Goal: Information Seeking & Learning: Check status

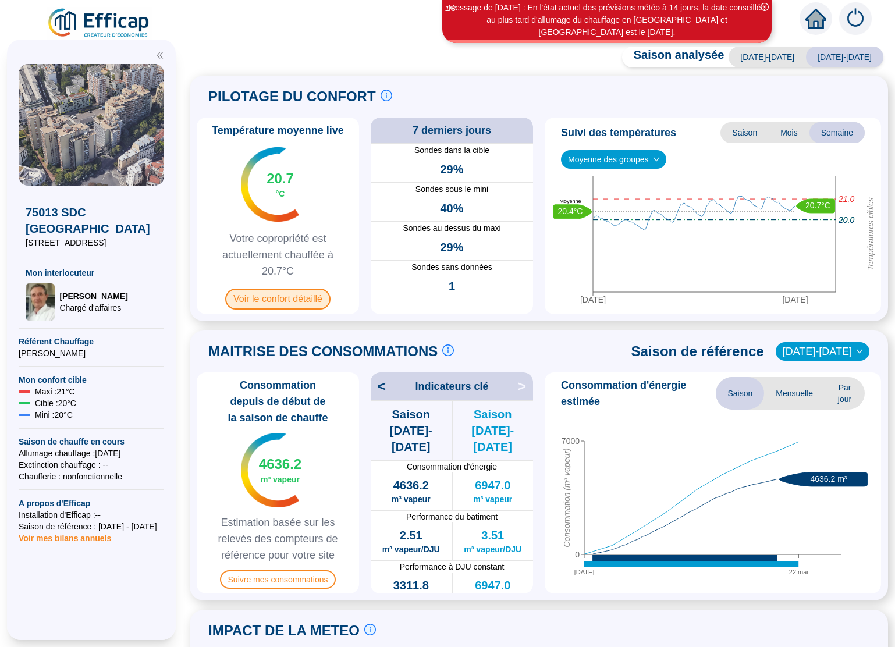
click at [302, 300] on span "Voir le confort détaillé" at bounding box center [277, 299] width 105 height 21
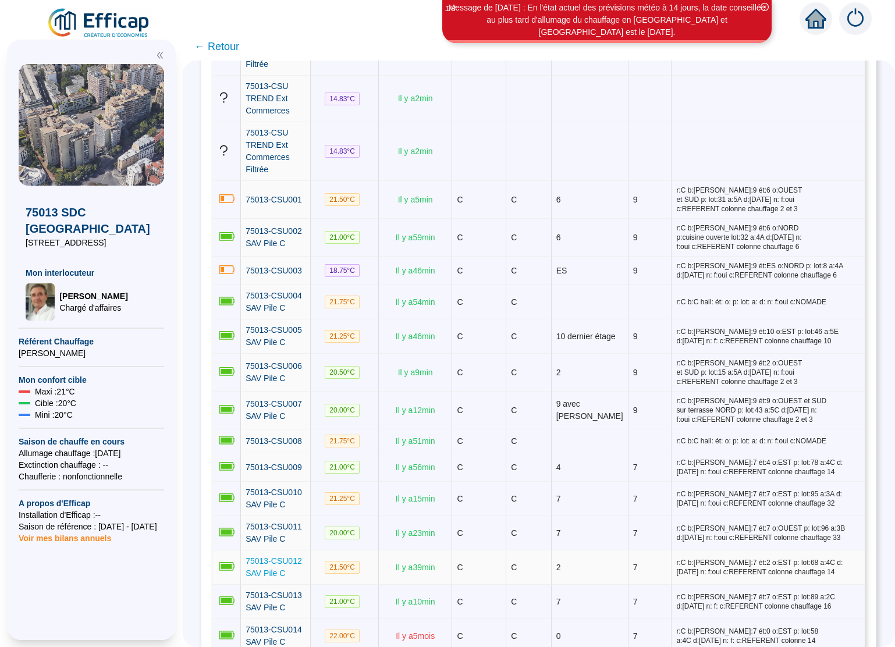
scroll to position [437, 0]
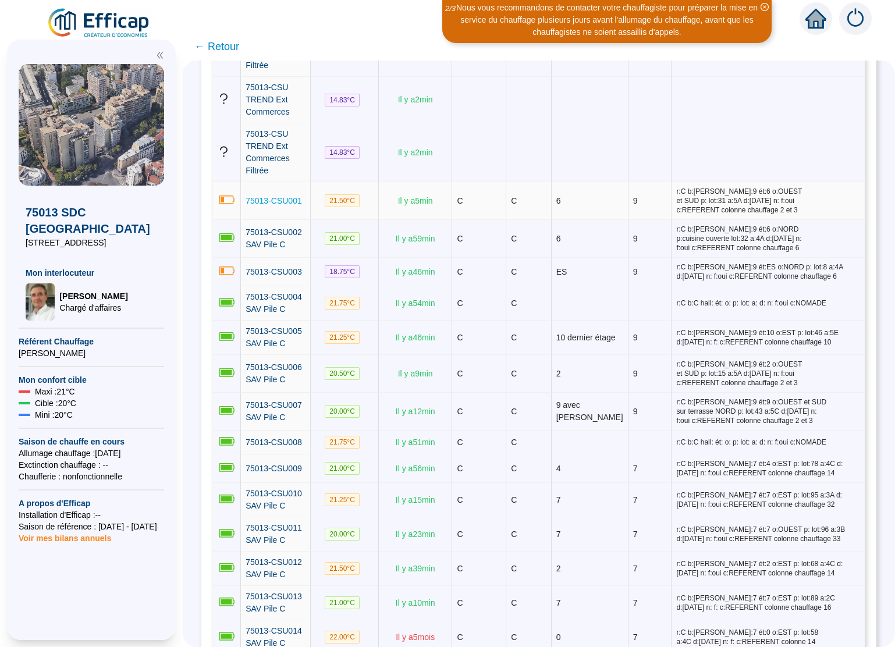
click at [294, 198] on span "75013-CSU001" at bounding box center [273, 200] width 56 height 9
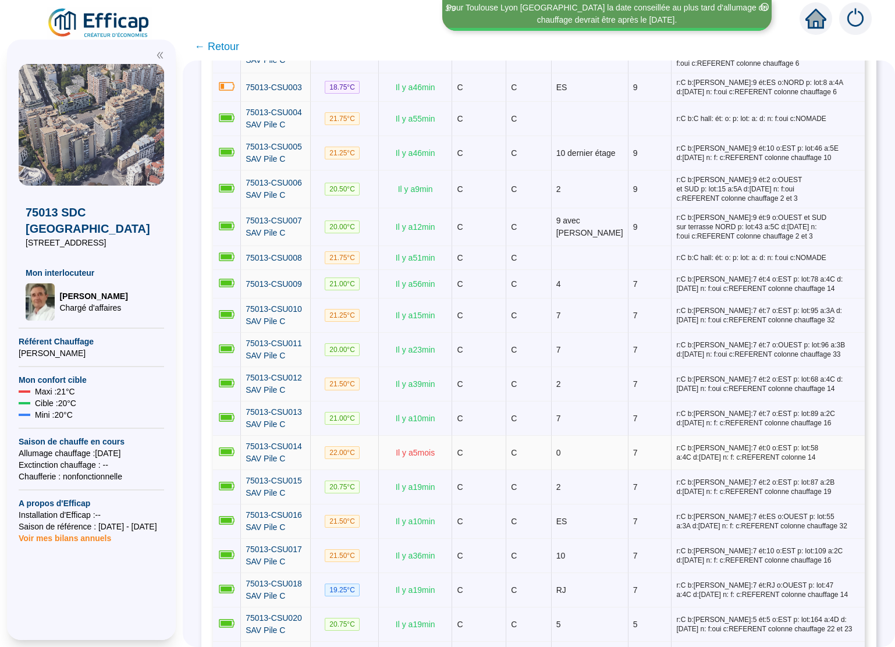
scroll to position [624, 0]
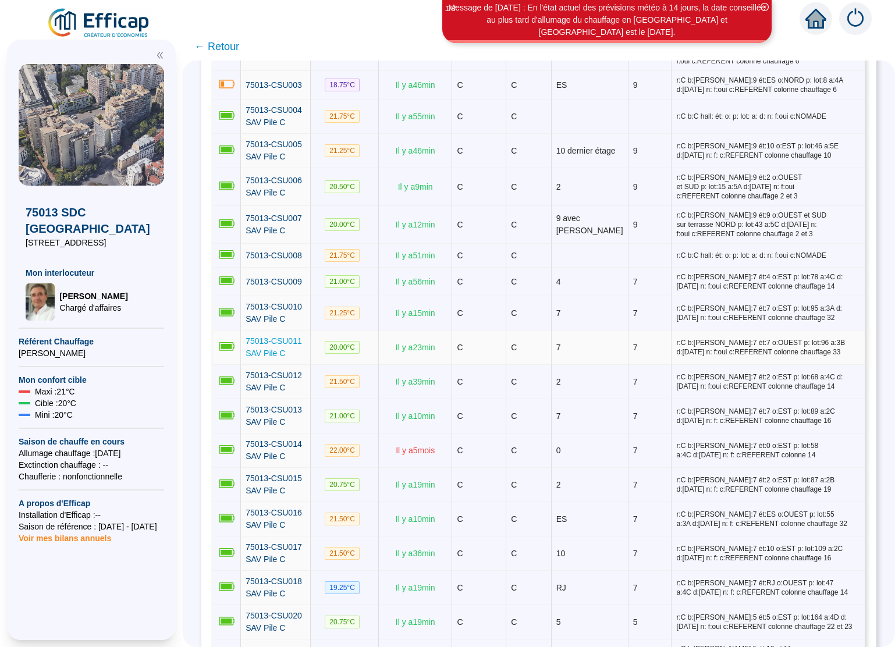
click at [287, 352] on link "75013-CSU011 SAV Pile C" at bounding box center [275, 347] width 60 height 24
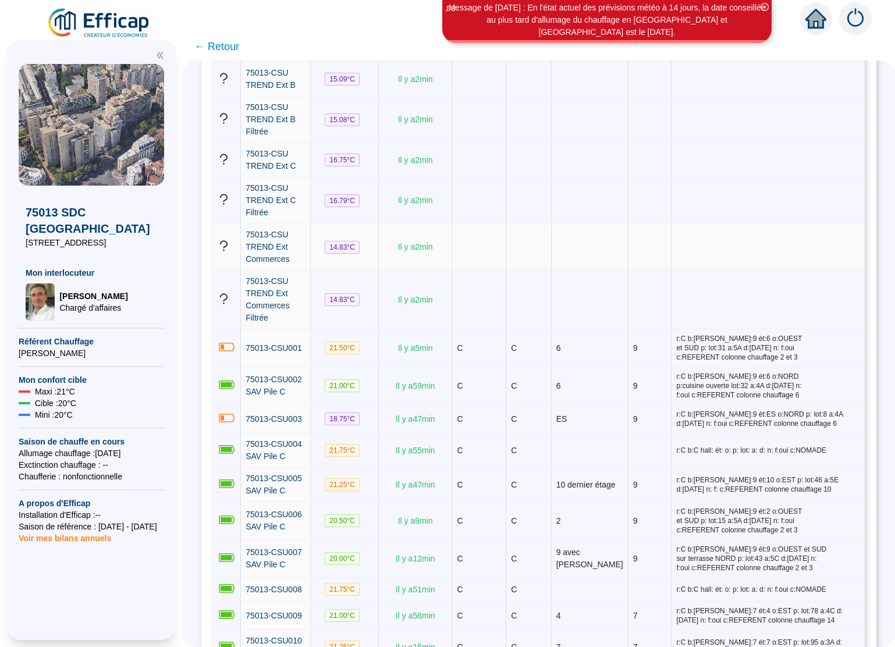
scroll to position [291, 0]
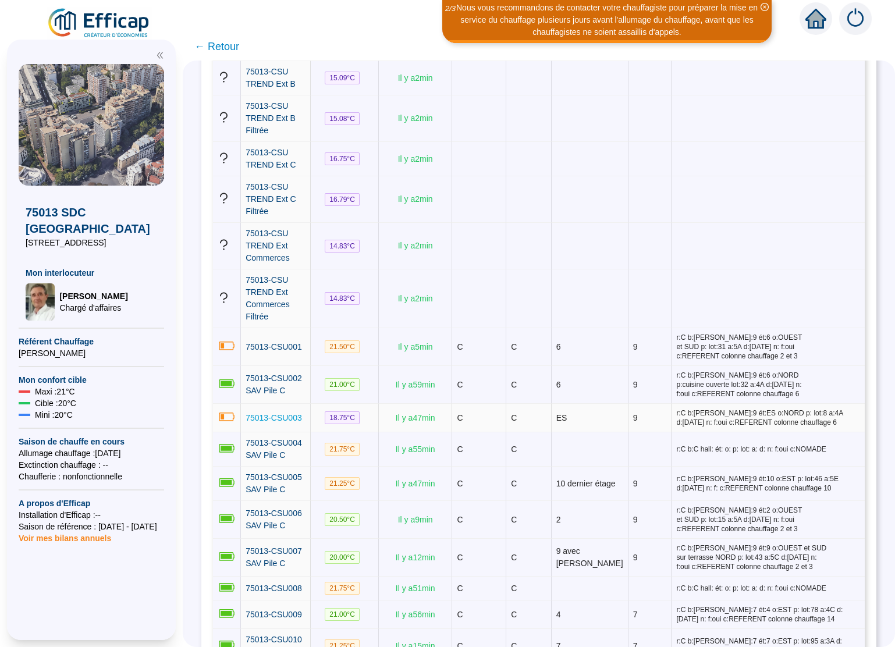
click at [275, 413] on span "75013-CSU003" at bounding box center [273, 417] width 56 height 9
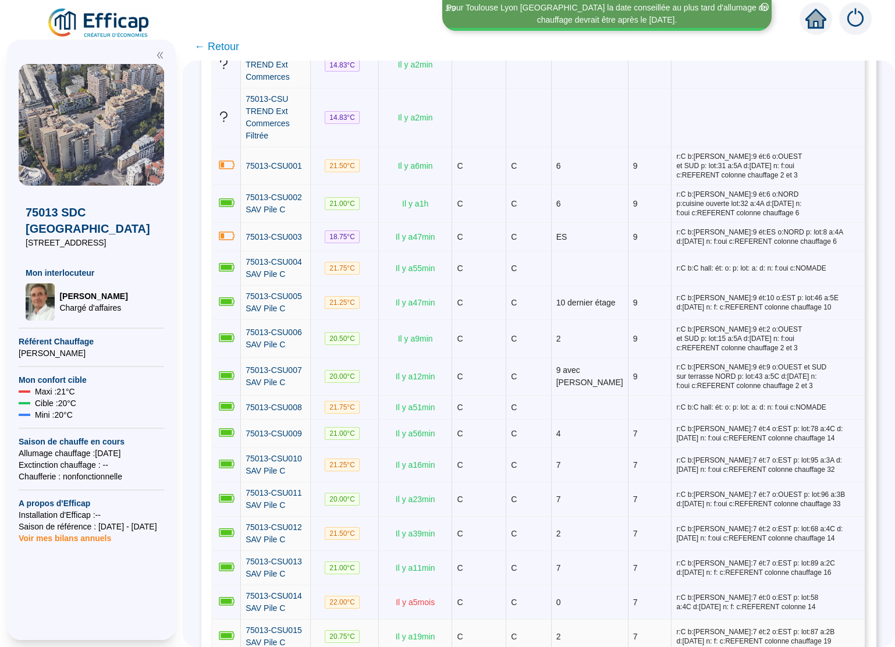
scroll to position [472, 0]
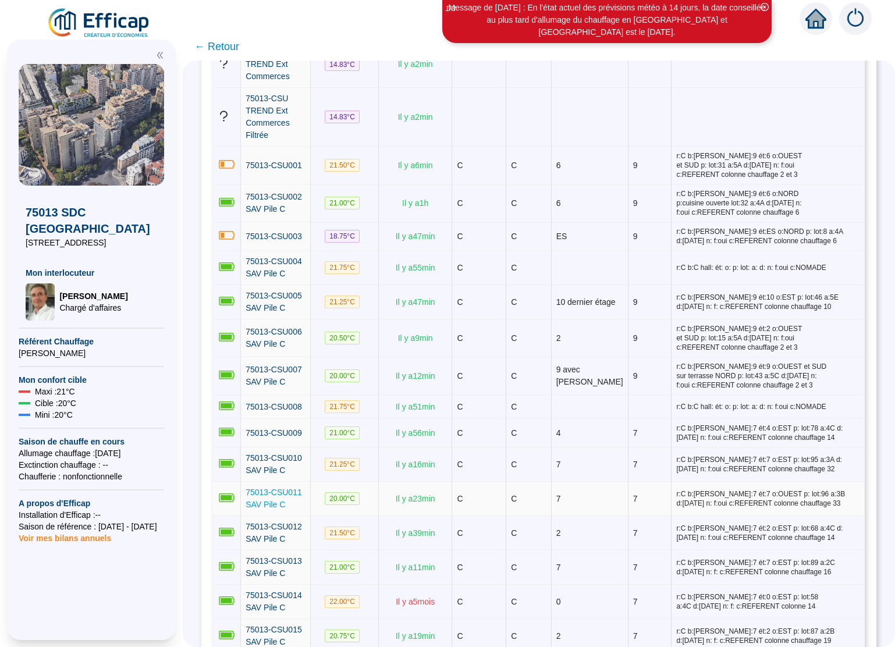
click at [257, 498] on span "75013-CSU011 SAV Pile C" at bounding box center [273, 498] width 56 height 22
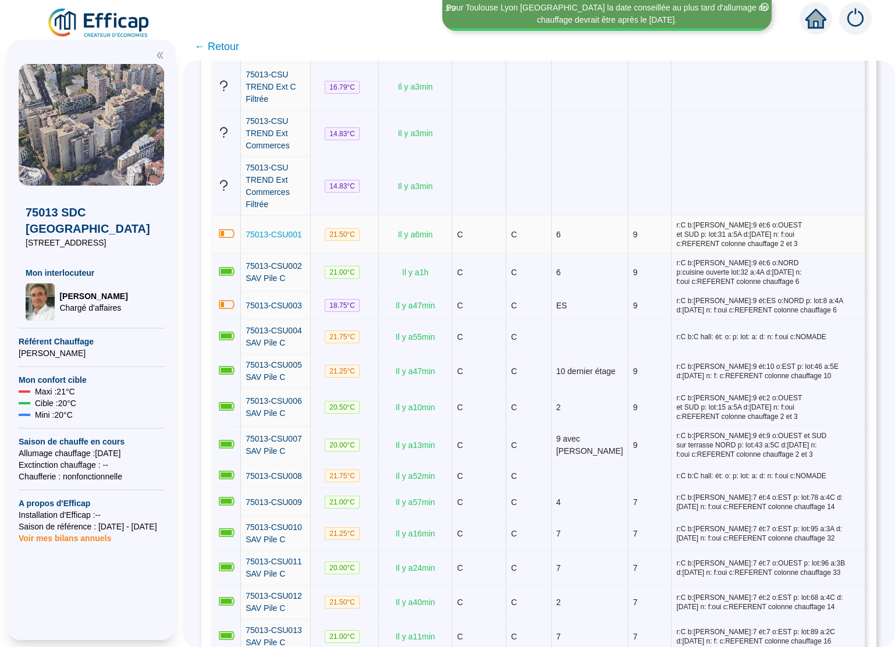
scroll to position [421, 0]
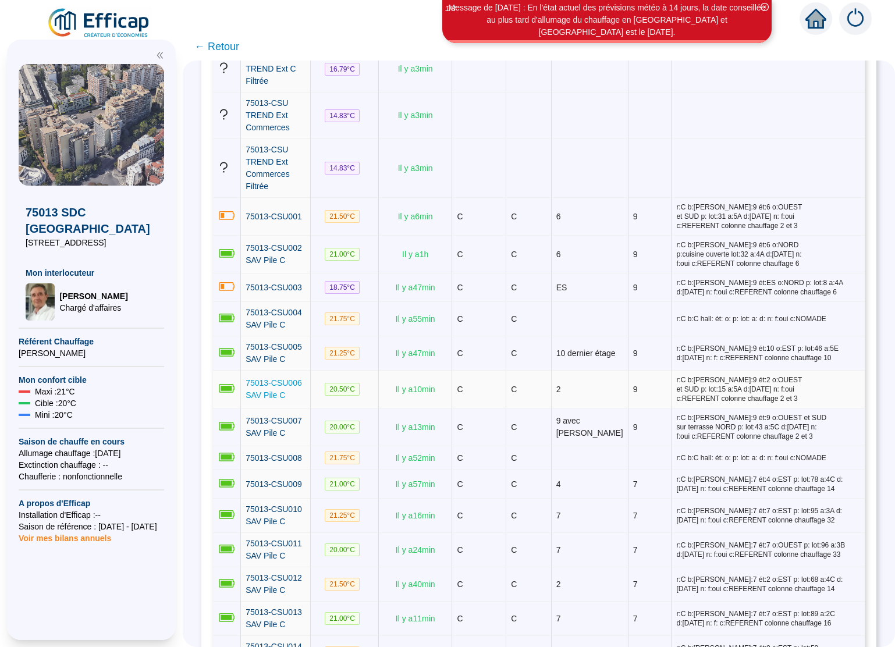
click at [283, 383] on span "75013-CSU006 SAV Pile C" at bounding box center [273, 389] width 56 height 22
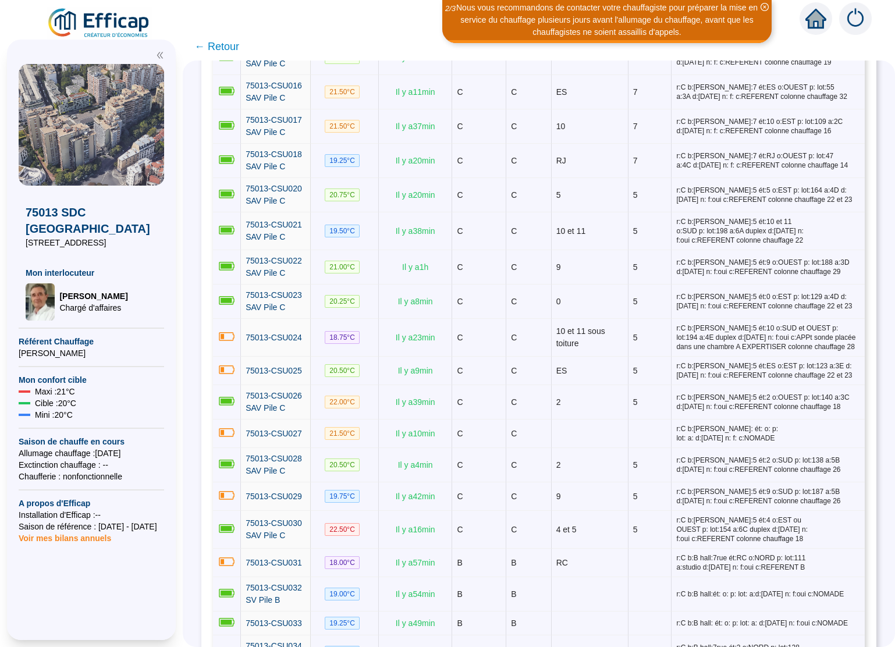
scroll to position [1055, 0]
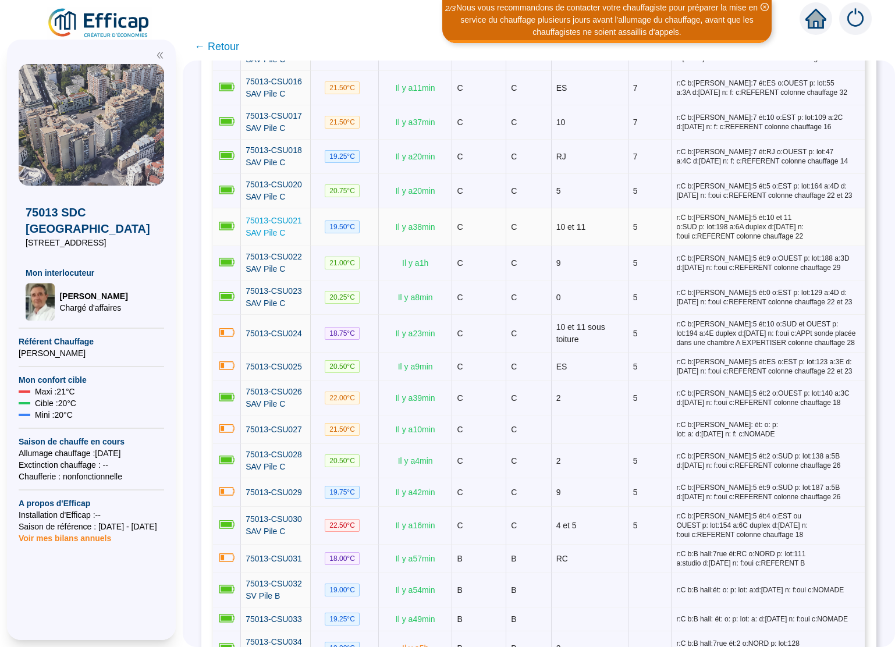
click at [287, 224] on span "75013-CSU021 SAV Pile C" at bounding box center [273, 227] width 56 height 22
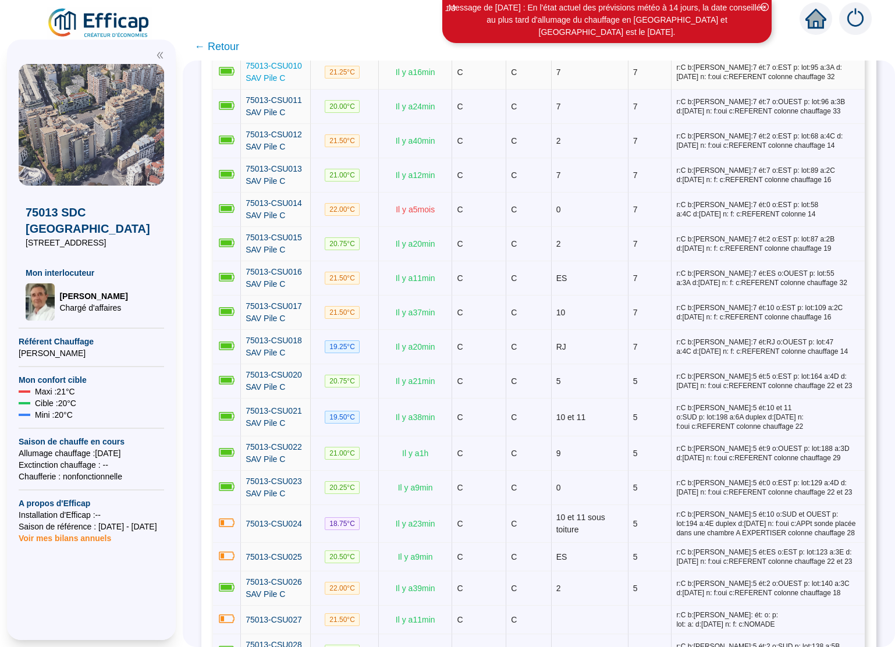
scroll to position [867, 0]
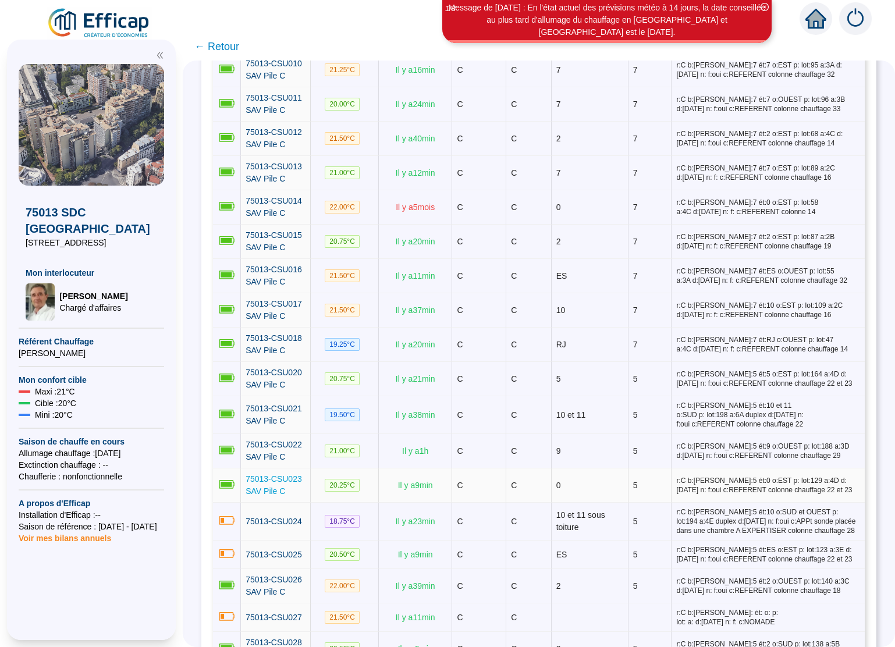
click at [276, 478] on span "75013-CSU023 SAV Pile C" at bounding box center [273, 485] width 56 height 22
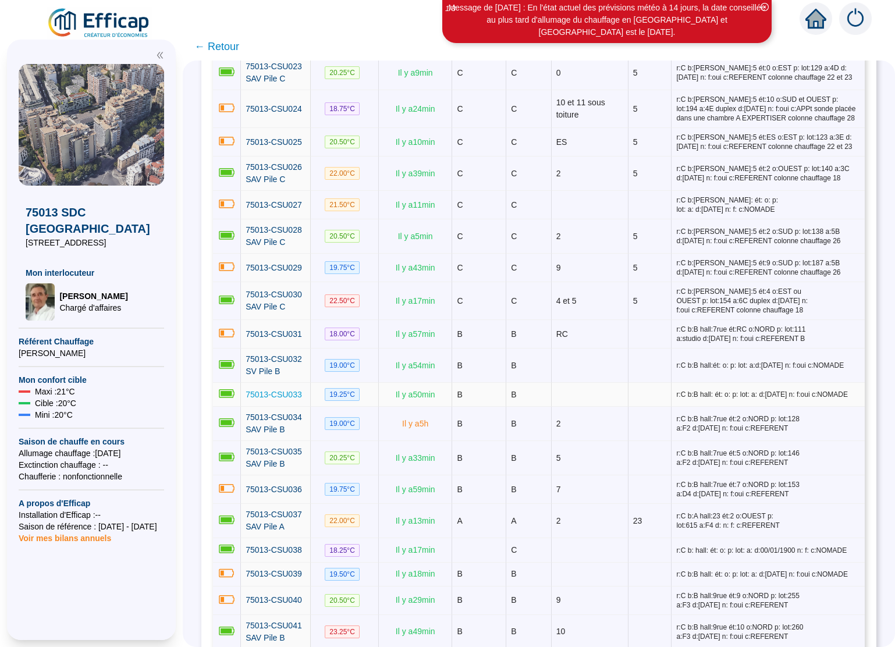
scroll to position [1276, 0]
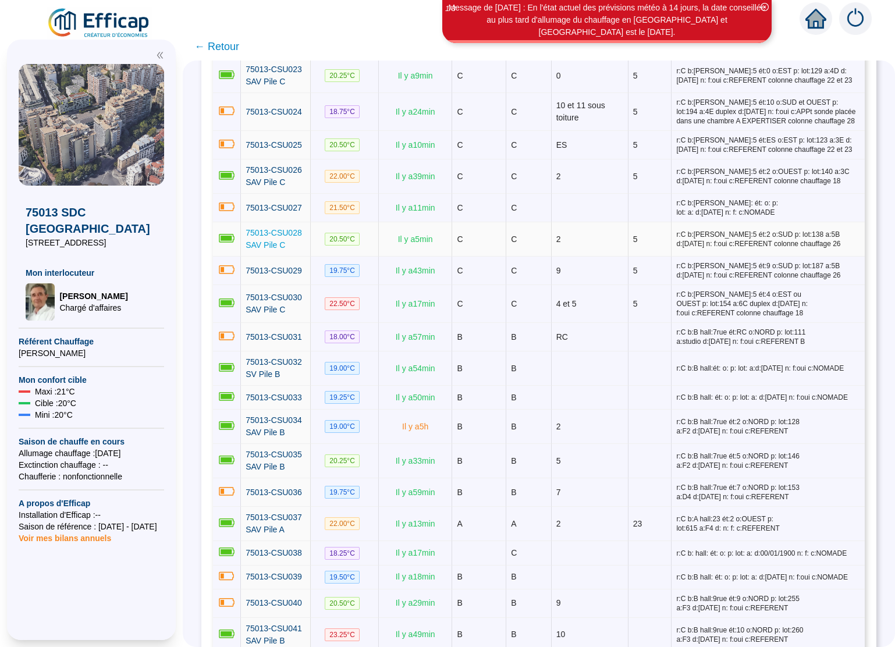
click at [286, 240] on span "75013-CSU028 SAV Pile C" at bounding box center [273, 239] width 56 height 22
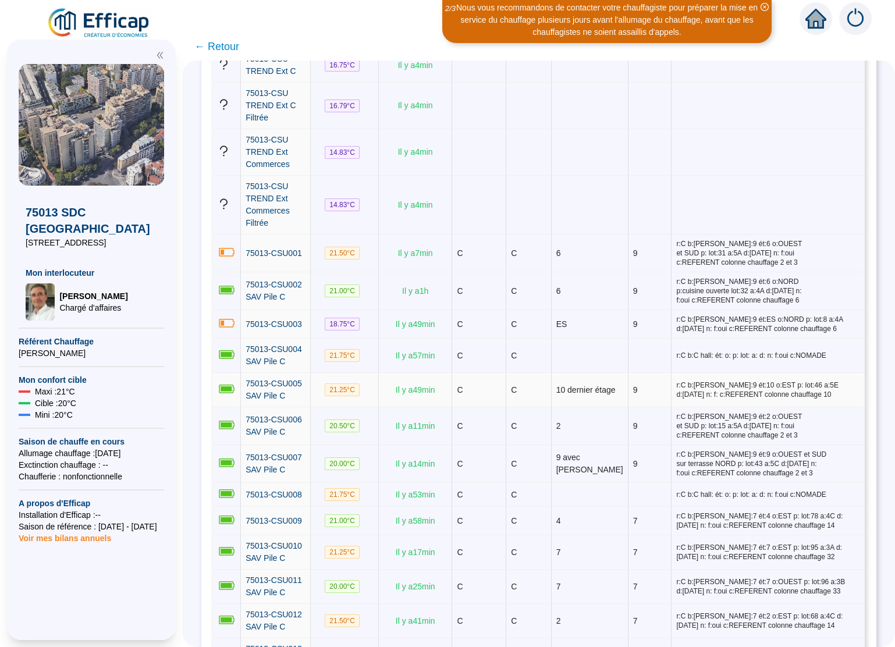
scroll to position [384, 0]
click at [261, 462] on span "75013-CSU007 SAV Pile C" at bounding box center [273, 464] width 56 height 22
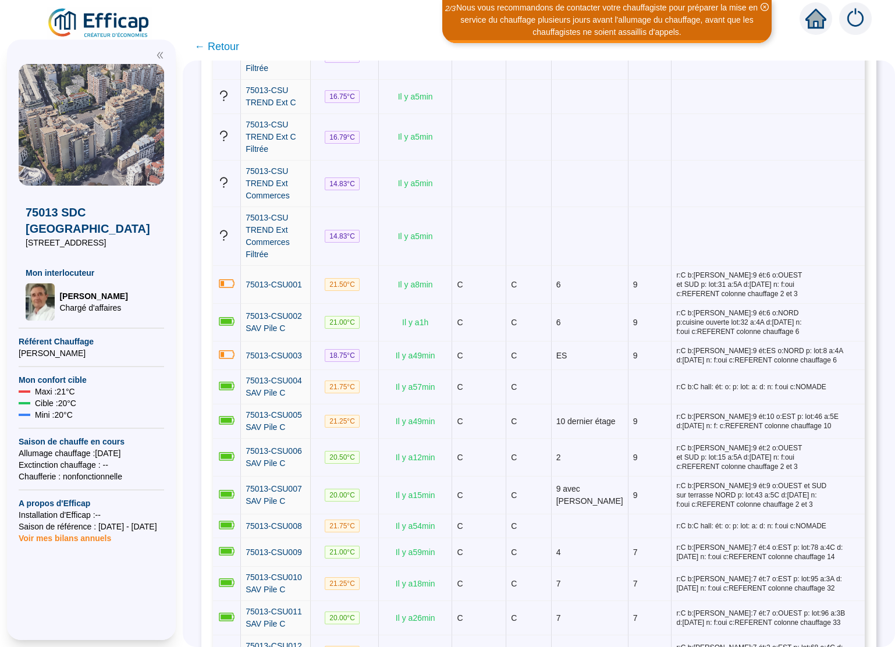
scroll to position [354, 0]
